Goal: Transaction & Acquisition: Purchase product/service

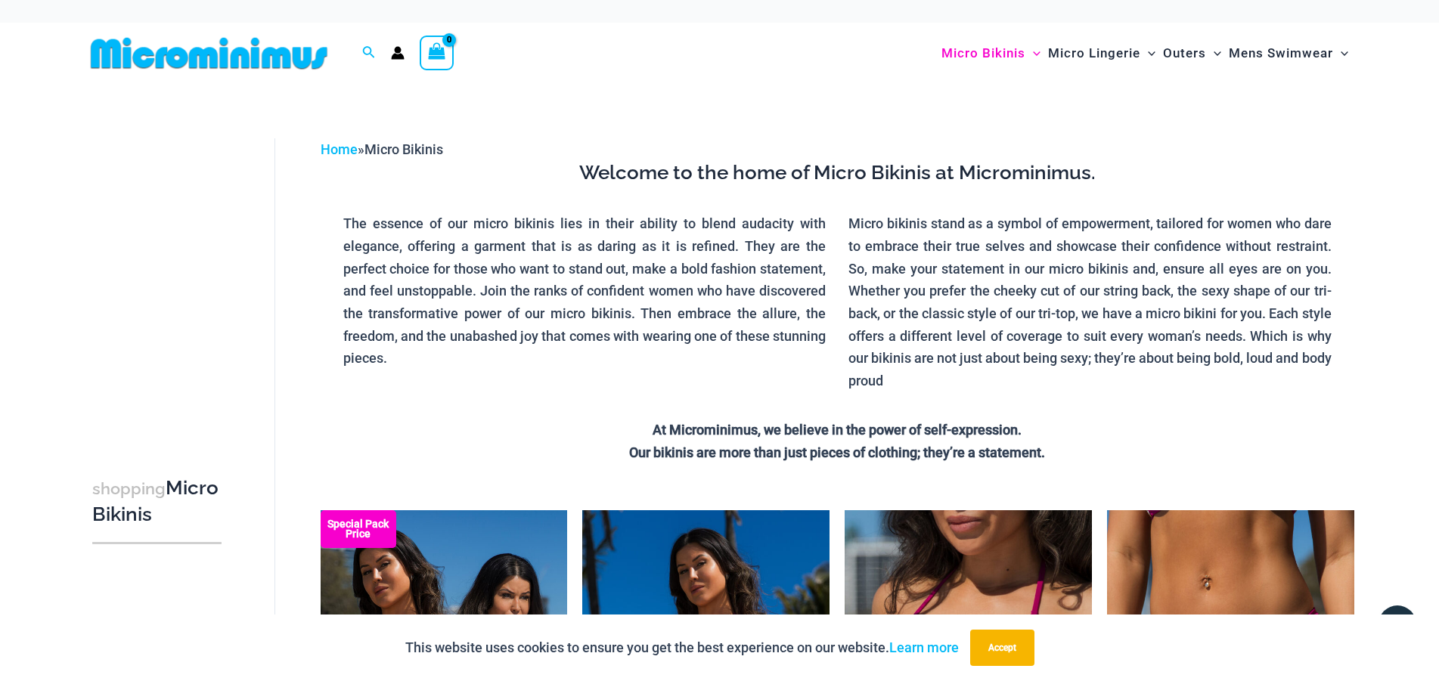
scroll to position [17, 0]
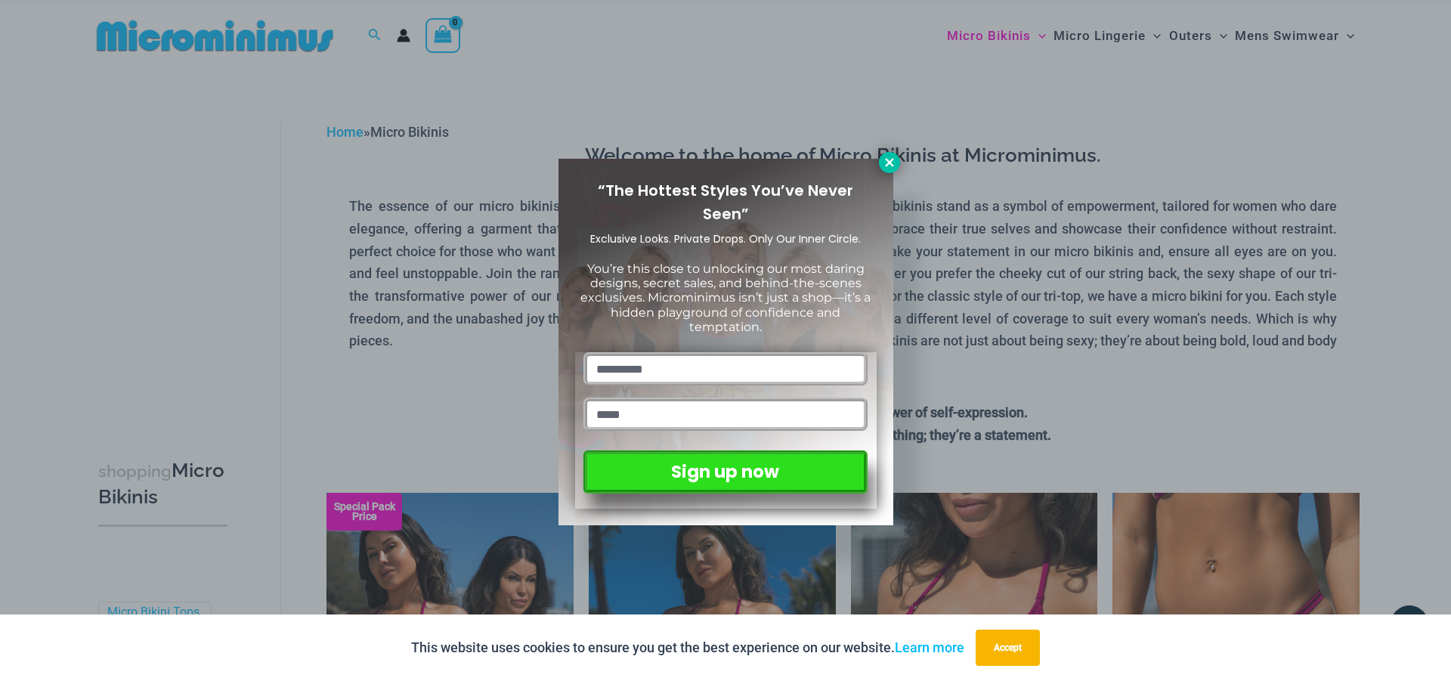
click at [888, 156] on icon at bounding box center [890, 163] width 14 height 14
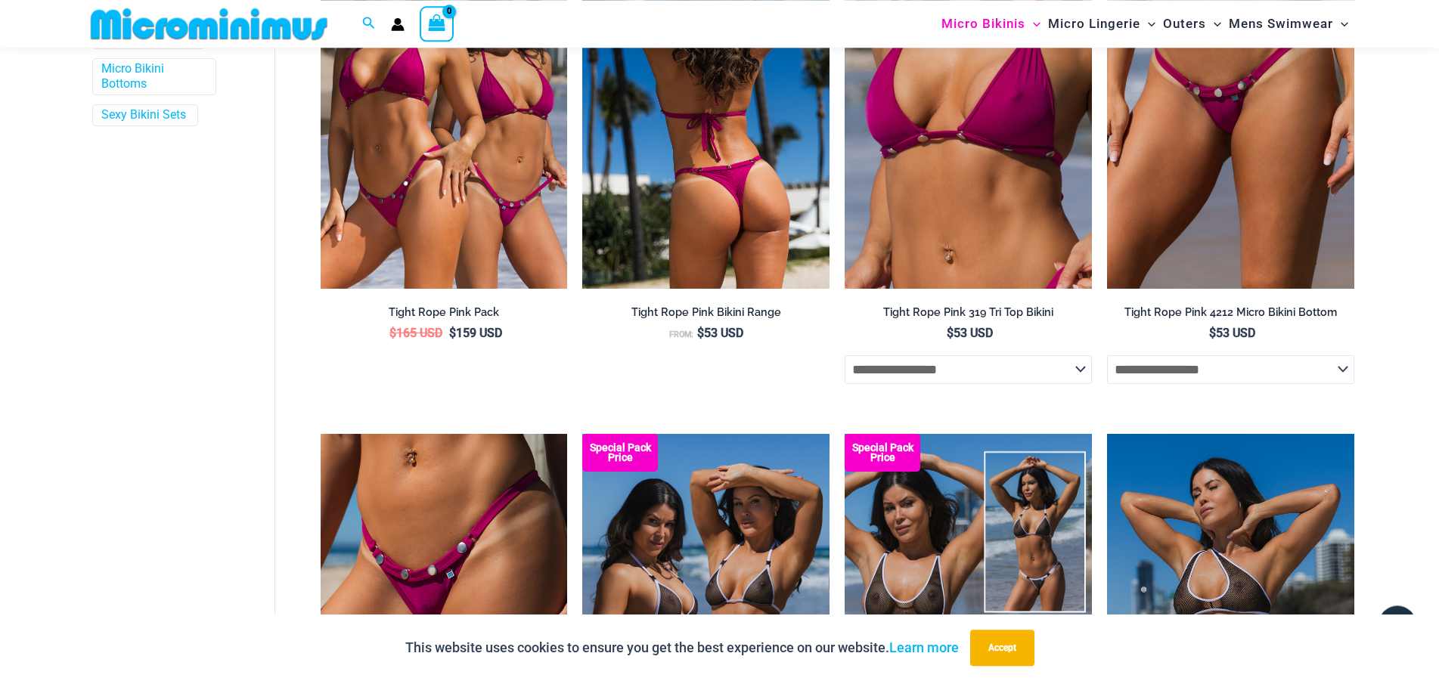
scroll to position [621, 0]
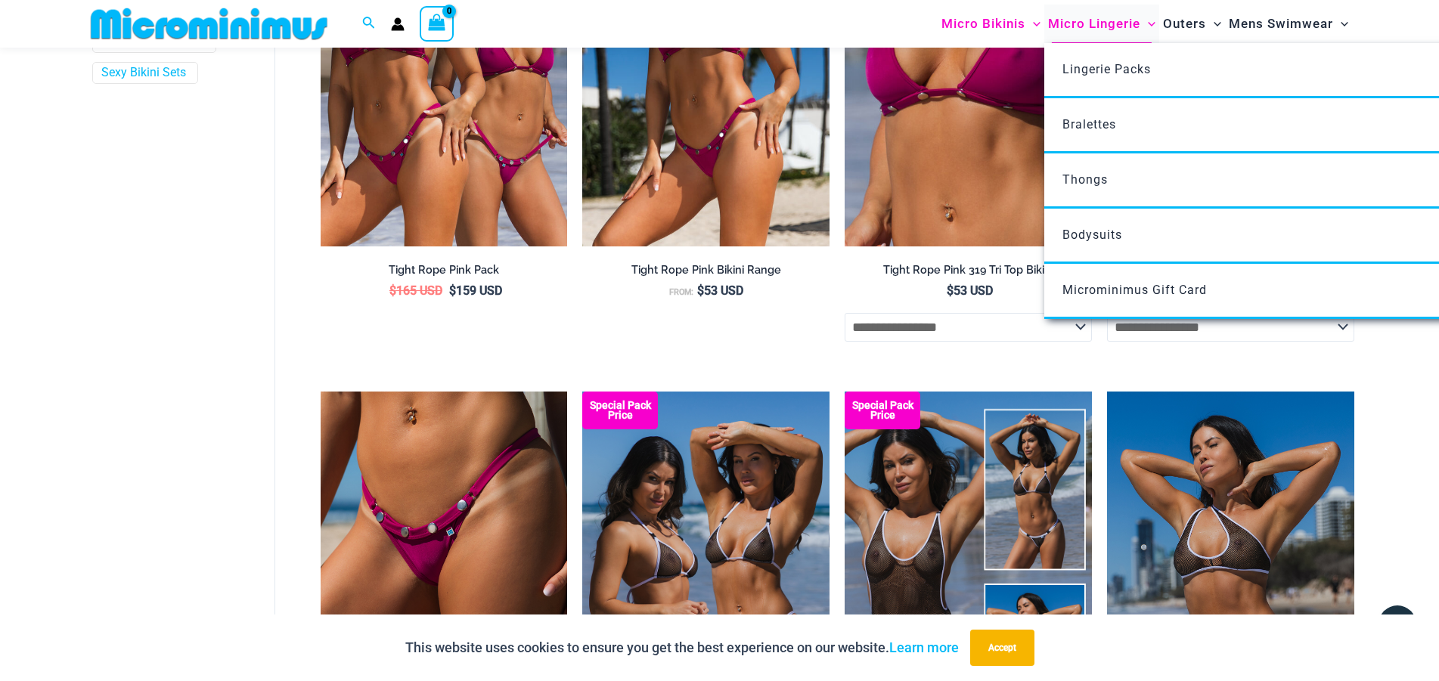
click at [1087, 23] on span "Micro Lingerie" at bounding box center [1094, 24] width 92 height 39
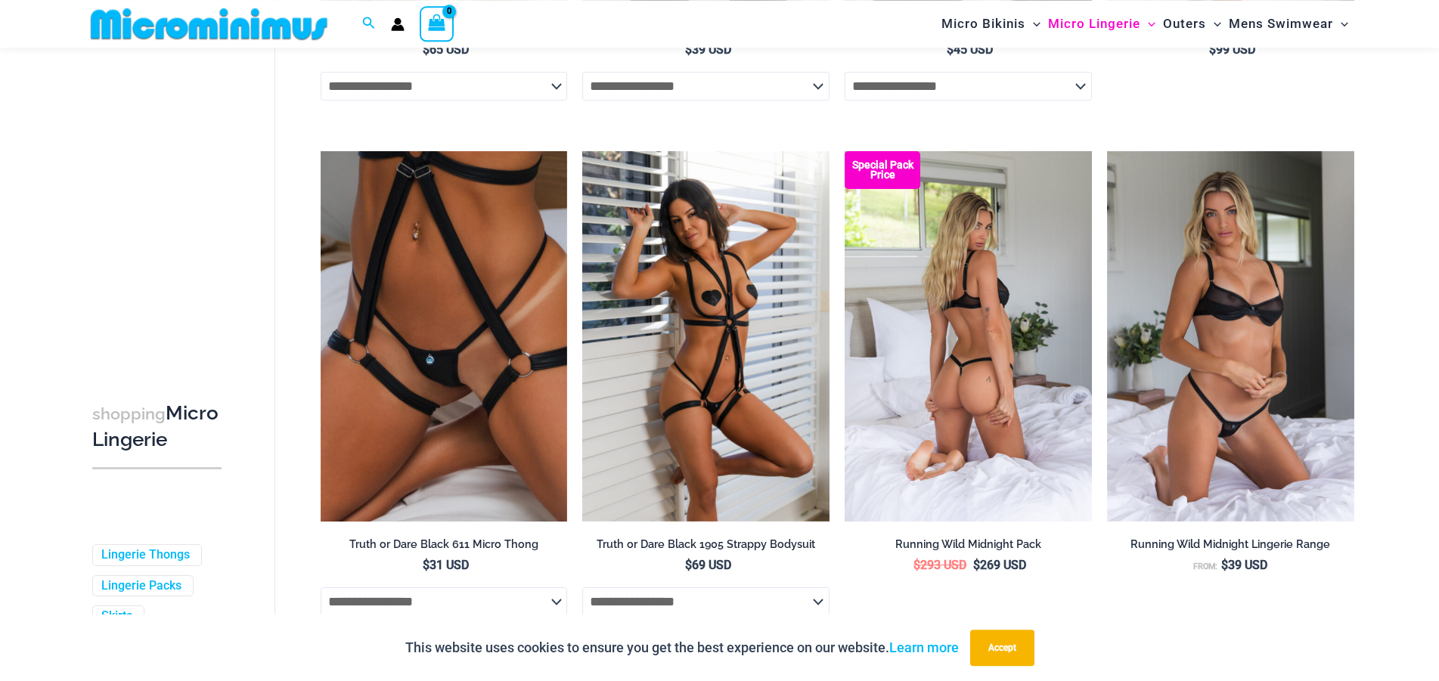
scroll to position [1145, 0]
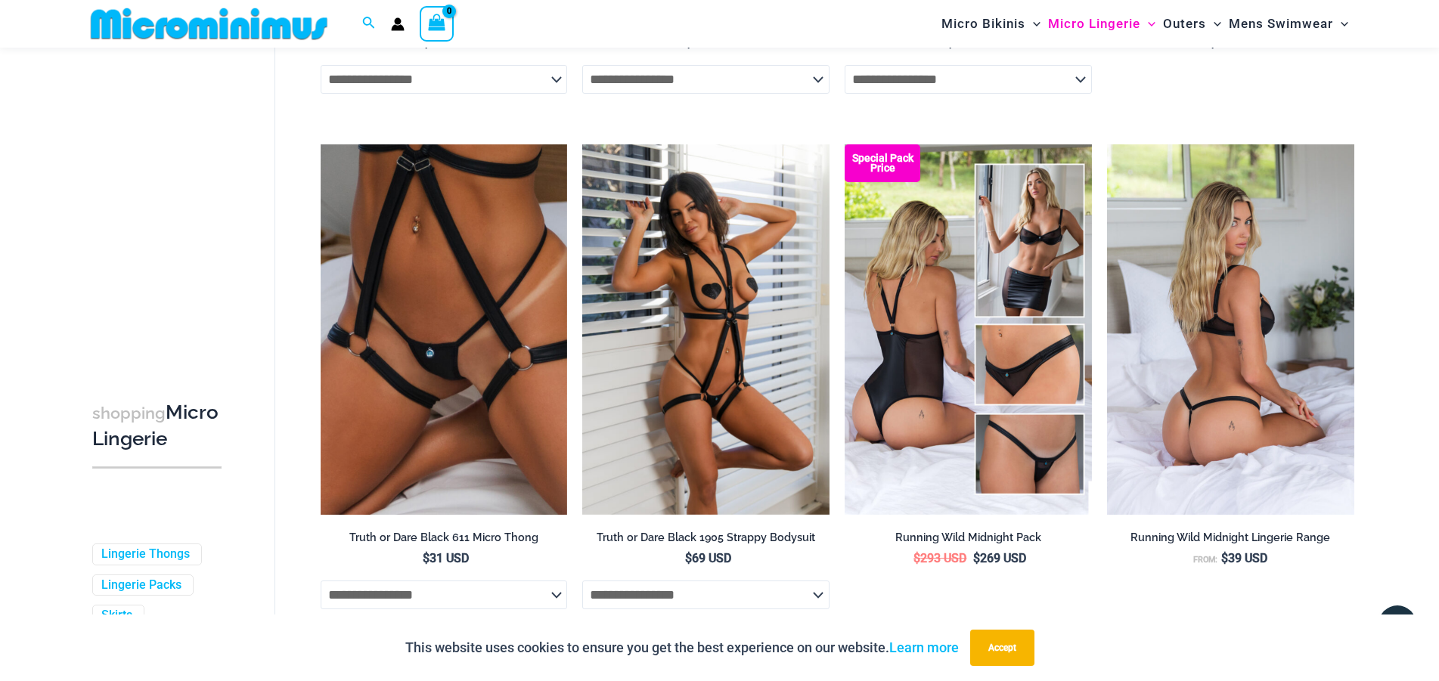
click at [1191, 349] on img at bounding box center [1230, 329] width 247 height 370
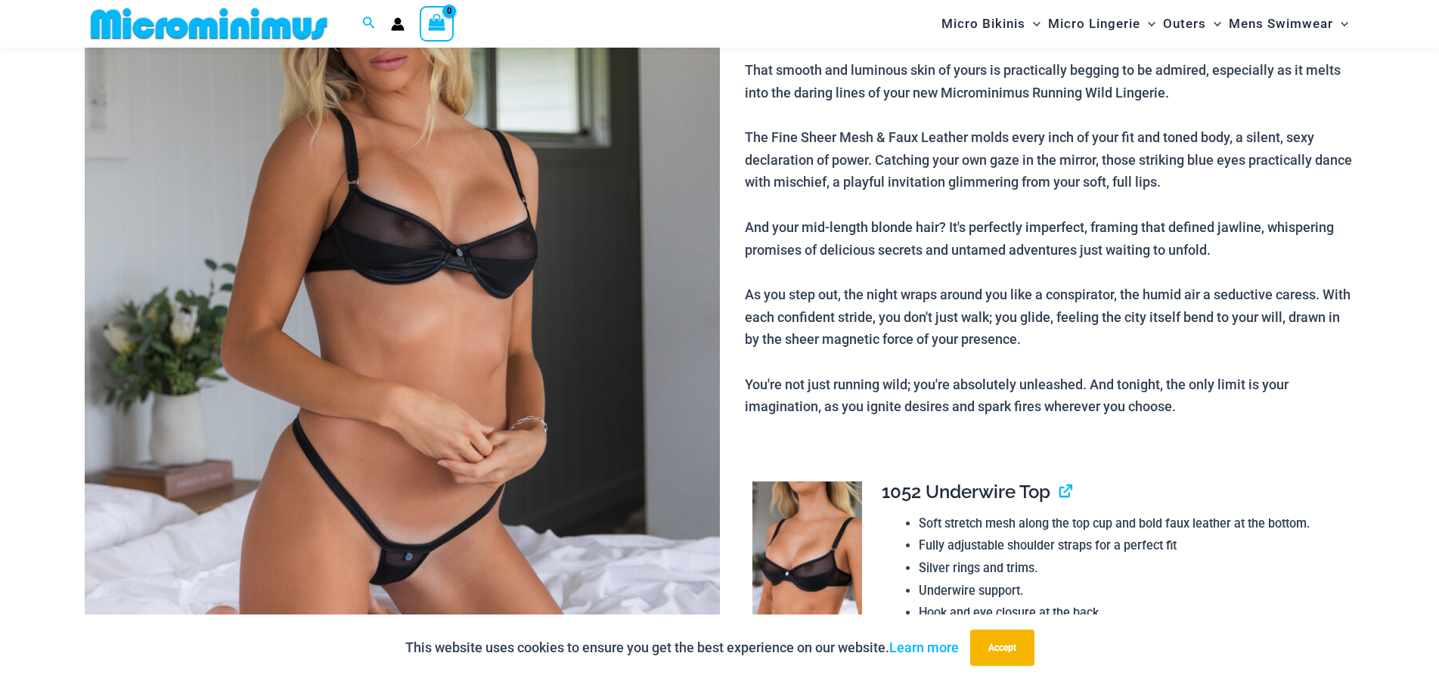
scroll to position [295, 0]
